Goal: Transaction & Acquisition: Subscribe to service/newsletter

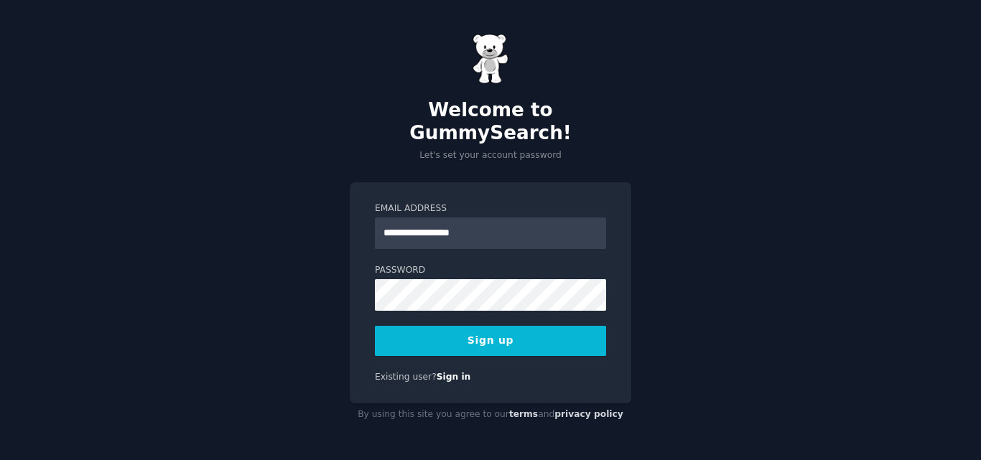
type input "**********"
click at [505, 326] on button "Sign up" at bounding box center [490, 341] width 231 height 30
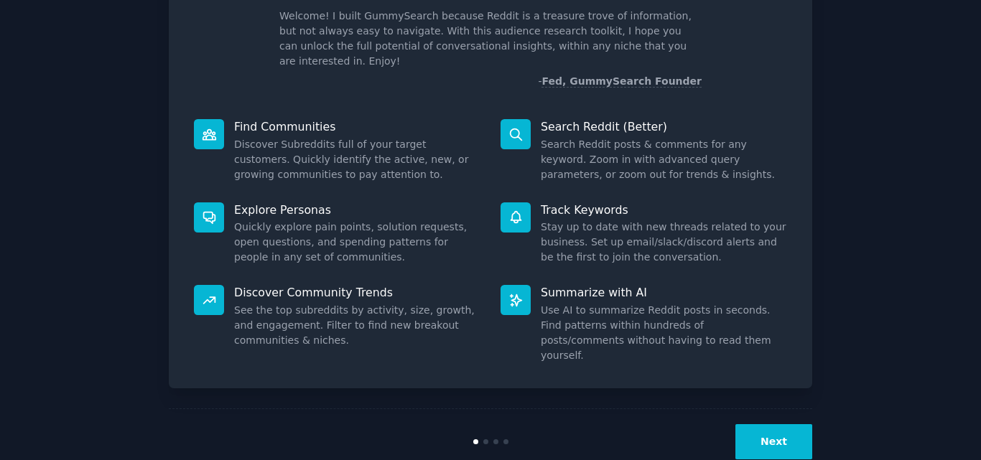
scroll to position [102, 0]
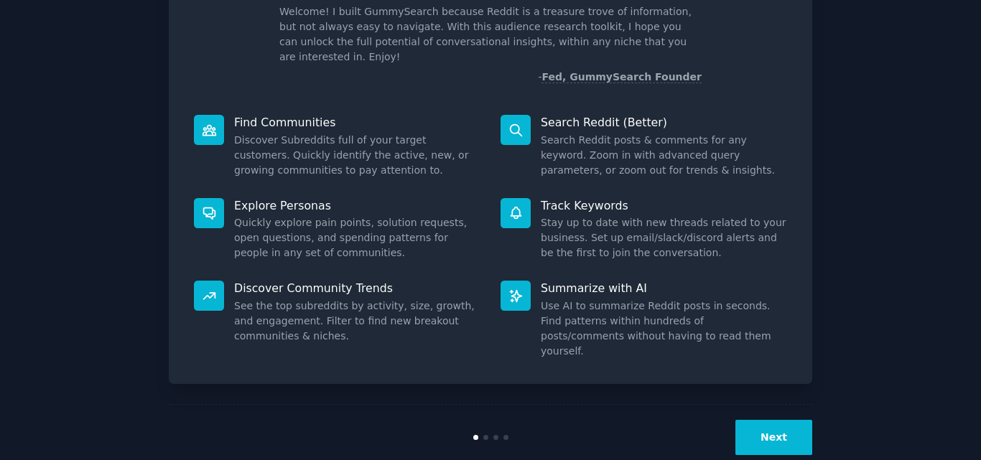
click at [788, 420] on button "Next" at bounding box center [773, 437] width 77 height 35
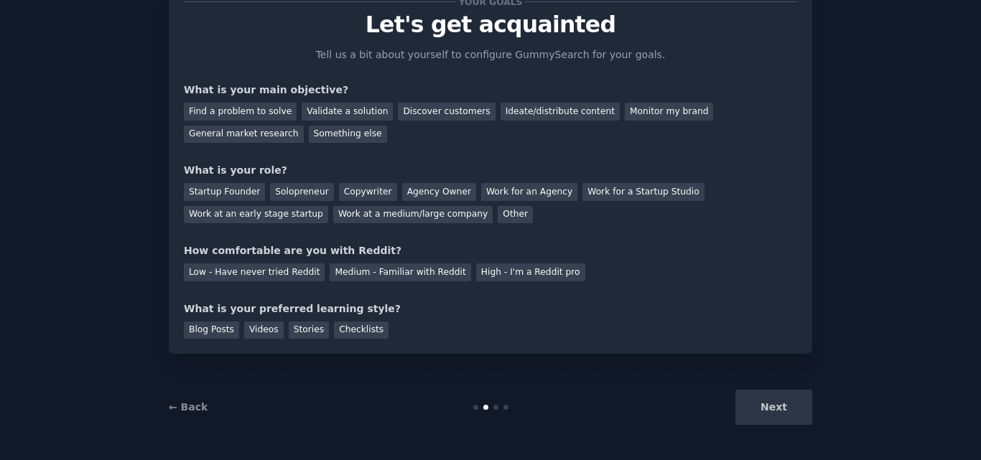
scroll to position [54, 0]
click at [421, 113] on div "Discover customers" at bounding box center [446, 112] width 97 height 18
click at [304, 126] on div "General market research" at bounding box center [244, 135] width 120 height 18
click at [507, 119] on div "Ideate/distribute content" at bounding box center [559, 112] width 119 height 18
click at [222, 192] on div "Startup Founder" at bounding box center [224, 192] width 81 height 18
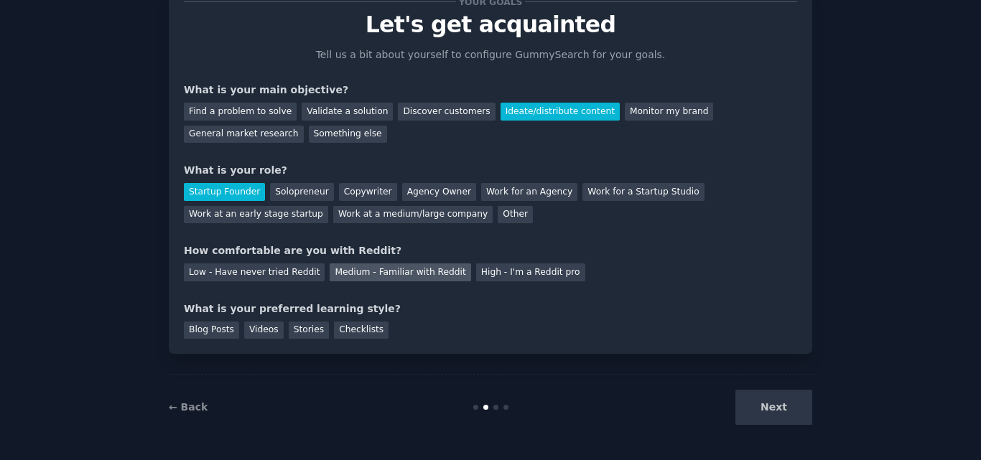
click at [374, 268] on div "Medium - Familiar with Reddit" at bounding box center [399, 272] width 141 height 18
click at [263, 332] on div "Videos" at bounding box center [263, 331] width 39 height 18
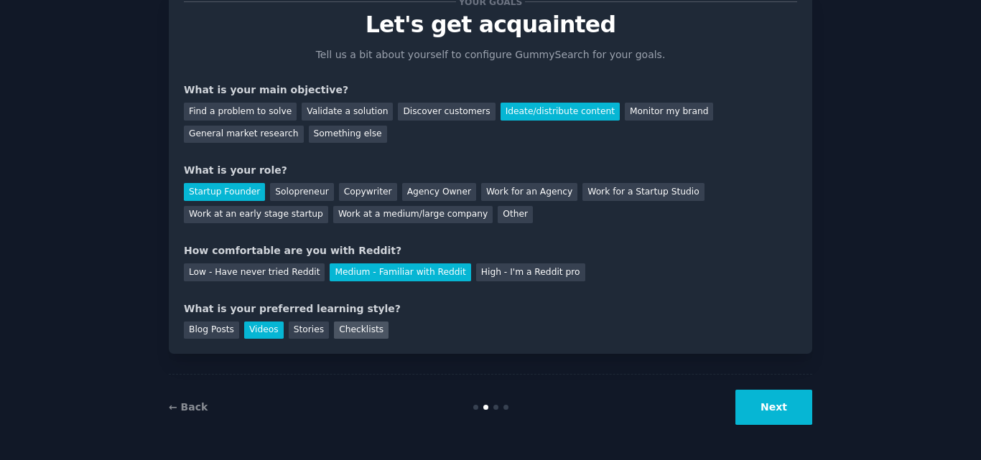
click at [336, 324] on div "Checklists" at bounding box center [361, 331] width 55 height 18
click at [292, 324] on div "Stories" at bounding box center [309, 331] width 40 height 18
click at [784, 411] on button "Next" at bounding box center [773, 407] width 77 height 35
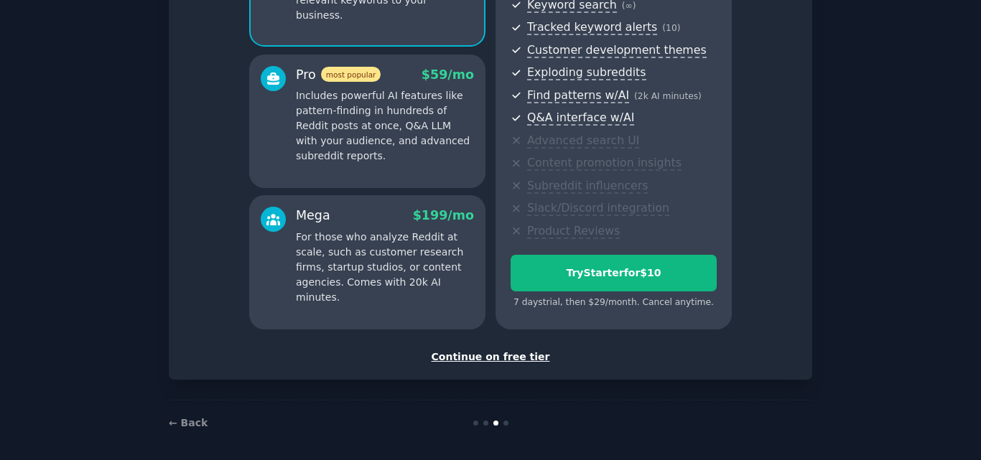
scroll to position [221, 0]
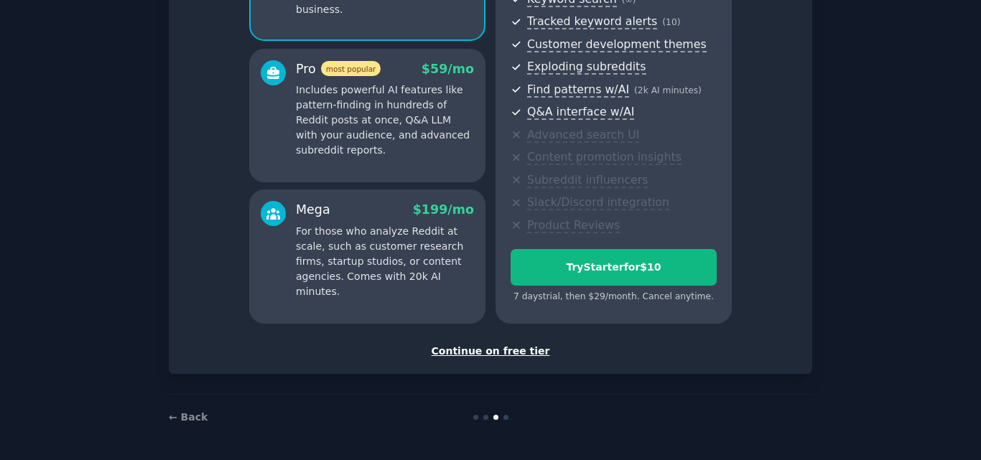
click at [519, 351] on div "Continue on free tier" at bounding box center [490, 351] width 613 height 15
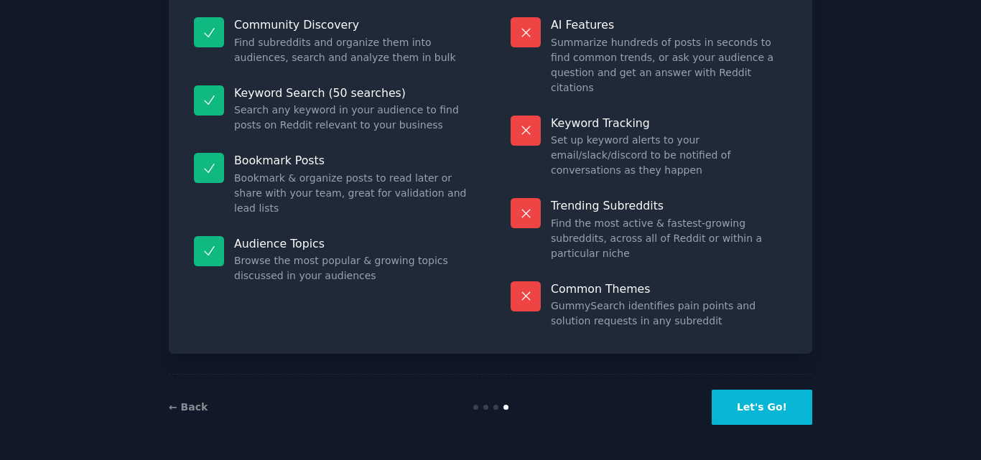
scroll to position [99, 0]
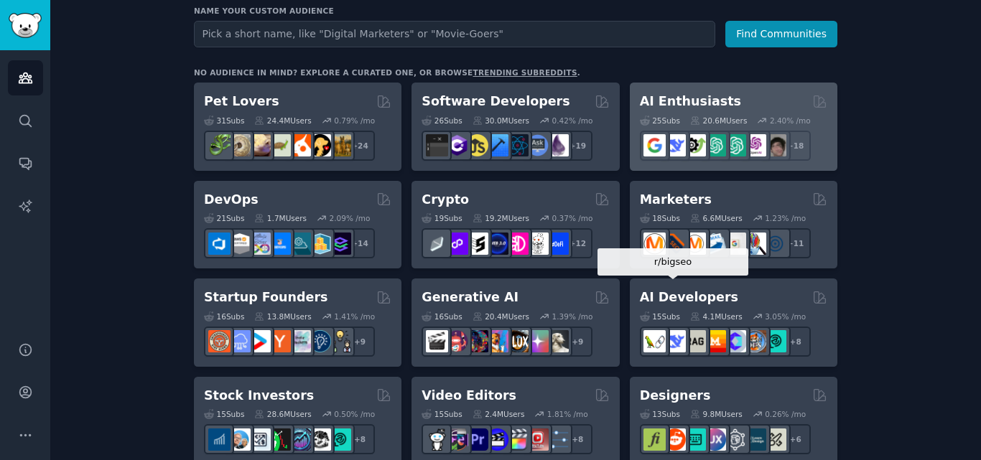
scroll to position [215, 0]
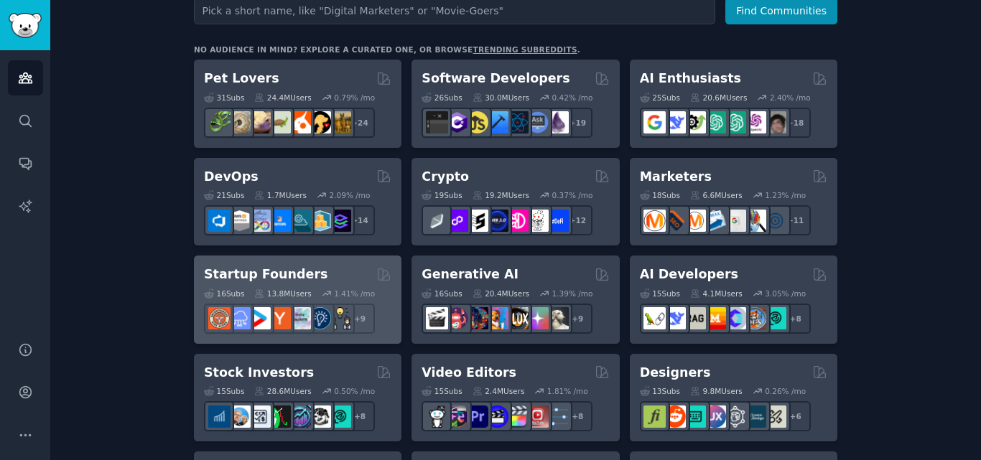
click at [289, 284] on div "16 Sub s 13.8M Users 1.41 % /mo r/SaaS + 9" at bounding box center [297, 309] width 187 height 50
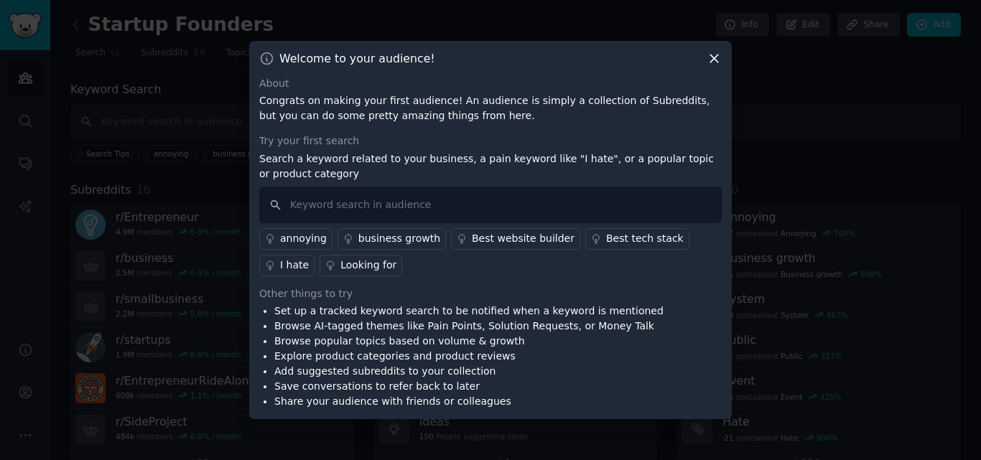
click at [507, 238] on div "Best website builder" at bounding box center [523, 238] width 103 height 15
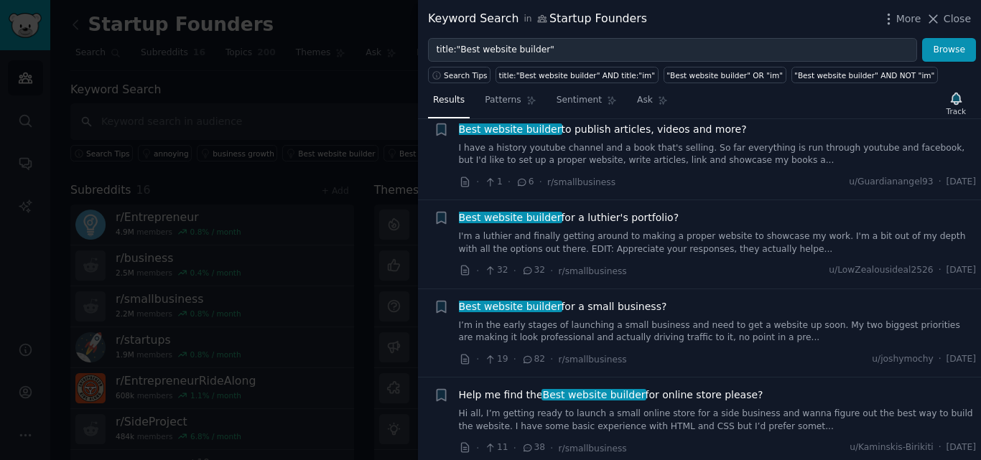
scroll to position [215, 0]
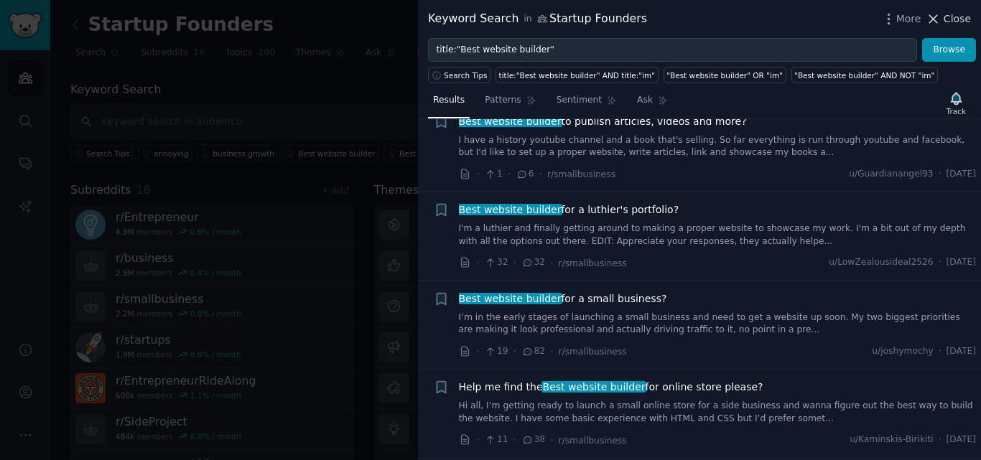
click at [960, 18] on span "Close" at bounding box center [956, 18] width 27 height 15
click at [936, 14] on link "Add" at bounding box center [934, 25] width 54 height 24
click at [377, 97] on div "Keyword Search Search Tips annoying business growth Best website builder Best t…" at bounding box center [515, 121] width 890 height 81
